Goal: Obtain resource: Obtain resource

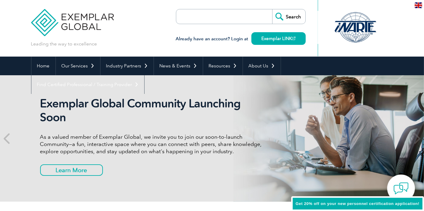
click at [229, 9] on input "search" at bounding box center [210, 16] width 63 height 14
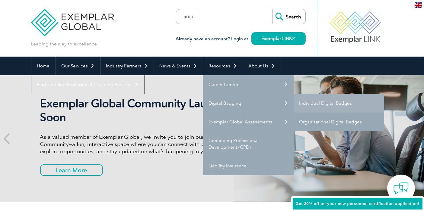
type input "orga"
click at [302, 120] on link "Organizational Digital Badges" at bounding box center [338, 122] width 90 height 19
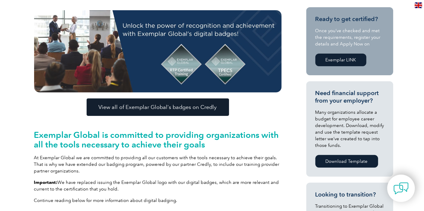
scroll to position [167, 0]
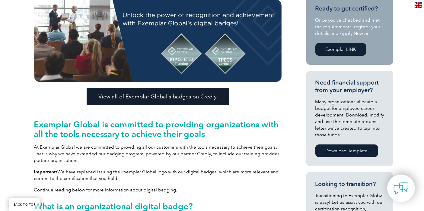
click at [172, 44] on img at bounding box center [157, 41] width 247 height 82
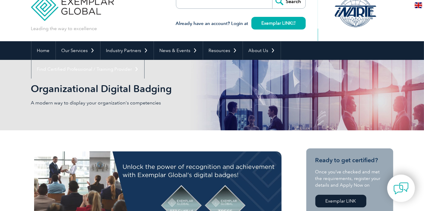
scroll to position [0, 0]
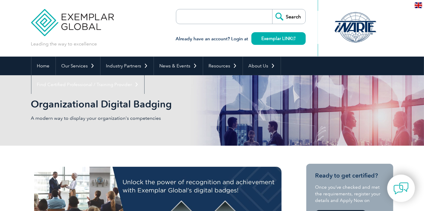
click at [247, 28] on div "Already have an account? Login at Exemplar LINK" at bounding box center [241, 35] width 130 height 23
click at [248, 17] on form "Search" at bounding box center [241, 16] width 130 height 15
click at [193, 6] on div "Search Already have an account? Login at Exemplar LINK" at bounding box center [241, 28] width 130 height 57
click at [209, 24] on div "Already have an account? Login at Exemplar LINK" at bounding box center [241, 35] width 130 height 23
click at [207, 19] on input "search" at bounding box center [210, 16] width 63 height 14
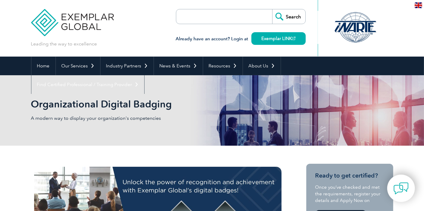
click at [205, 17] on input "search" at bounding box center [210, 16] width 63 height 14
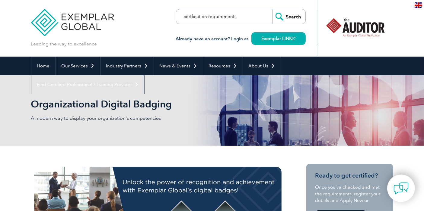
type input "certfication requirements"
click at [272, 9] on input "Search" at bounding box center [288, 16] width 33 height 14
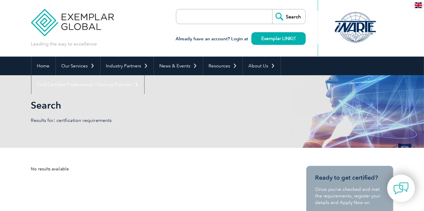
click at [181, 32] on div "Already have an account? Login at Exemplar LINK" at bounding box center [241, 35] width 130 height 23
click at [198, 13] on input "search" at bounding box center [210, 16] width 63 height 14
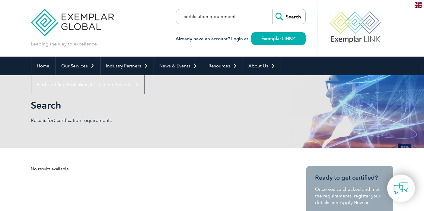
type input "certification requirement"
click at [272, 9] on input "Search" at bounding box center [288, 16] width 33 height 14
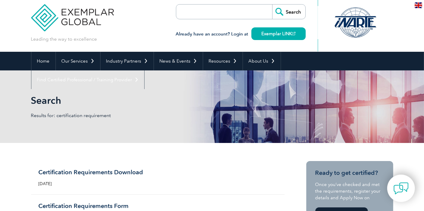
scroll to position [67, 0]
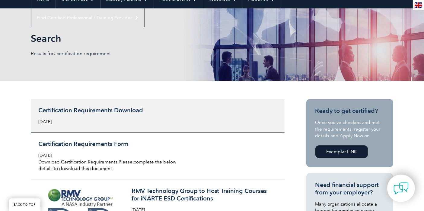
click at [110, 110] on h3 "Certification Requirements Download" at bounding box center [110, 111] width 143 height 8
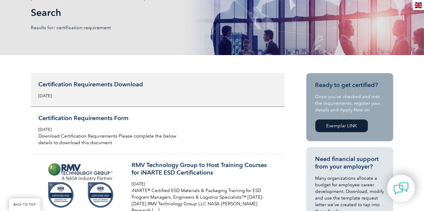
scroll to position [134, 0]
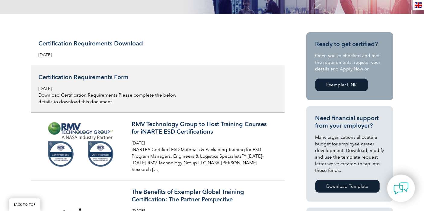
click at [87, 74] on h3 "Certification Requirements Form" at bounding box center [110, 78] width 143 height 8
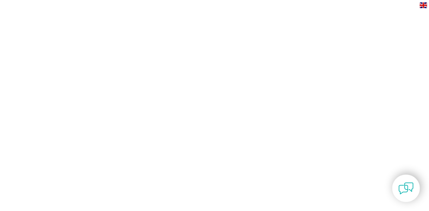
click at [243, 39] on html "BACK TO TOP Leading the way to excellence Search" at bounding box center [214, 19] width 429 height 39
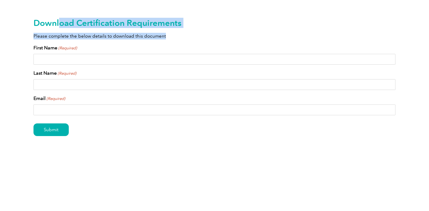
drag, startPoint x: 60, startPoint y: 19, endPoint x: 188, endPoint y: 33, distance: 128.0
click at [188, 33] on div "Download Certification Requirements Please complete the below details to downlo…" at bounding box center [214, 87] width 362 height 174
click at [105, 26] on h2 "Download Certification Requirements" at bounding box center [214, 23] width 362 height 10
